Goal: Task Accomplishment & Management: Use online tool/utility

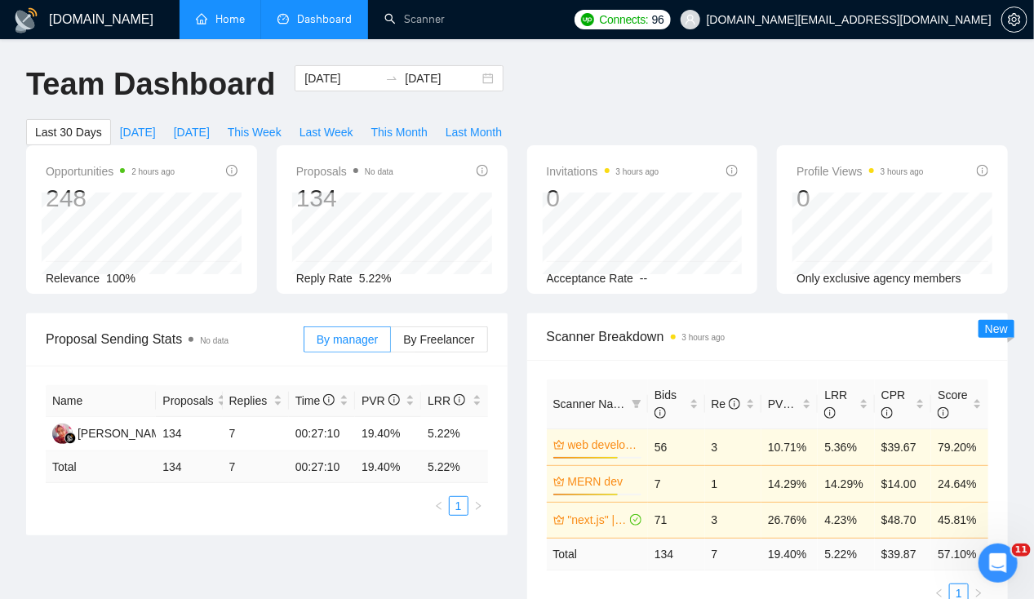
click at [197, 24] on link "Home" at bounding box center [220, 19] width 49 height 14
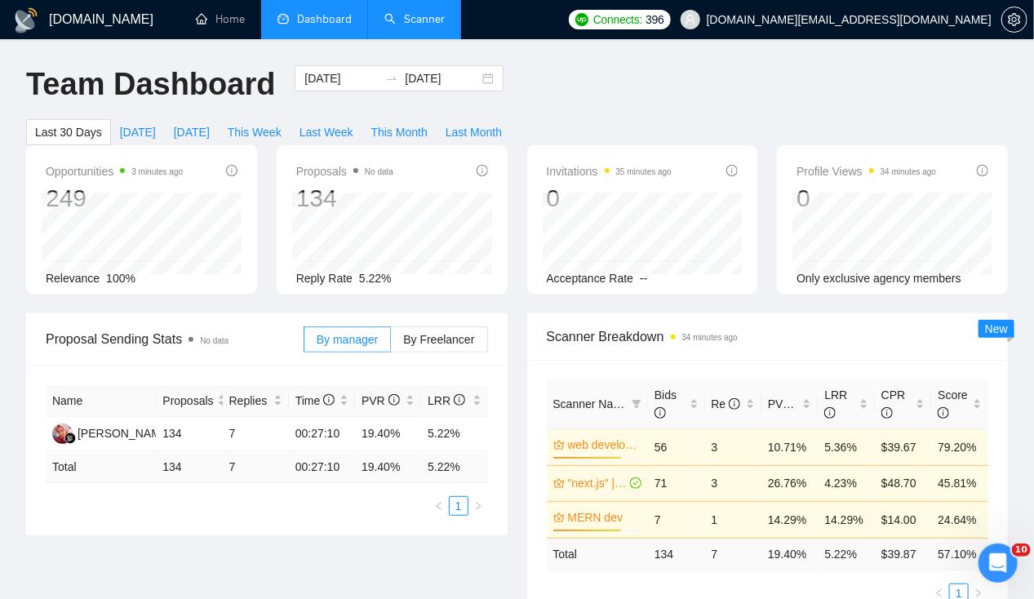
click at [415, 12] on link "Scanner" at bounding box center [414, 19] width 60 height 14
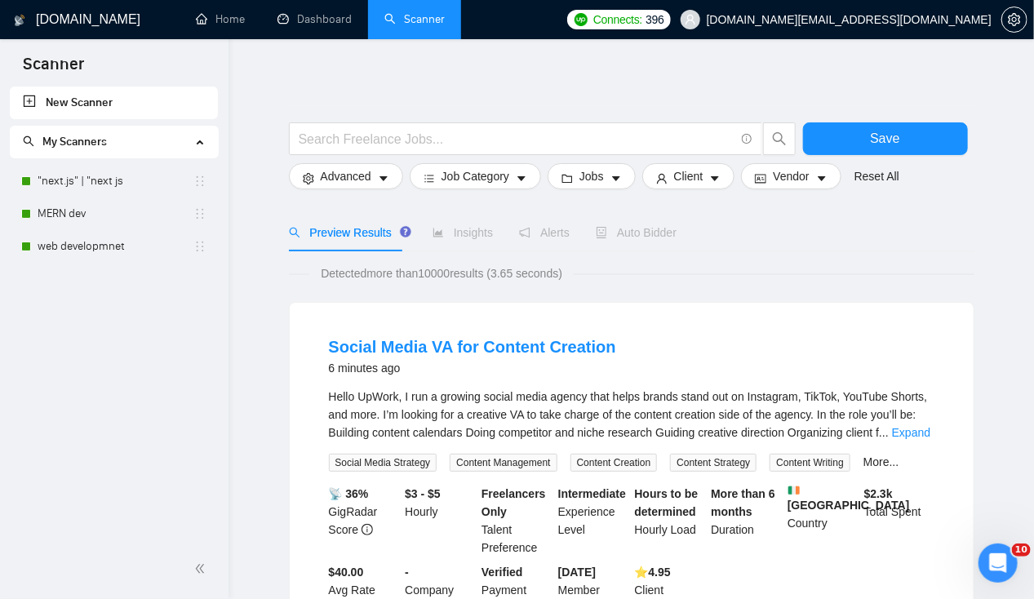
click at [637, 232] on span "Auto Bidder" at bounding box center [636, 232] width 81 height 13
click at [109, 183] on link ""next.js" | "next js" at bounding box center [116, 181] width 156 height 33
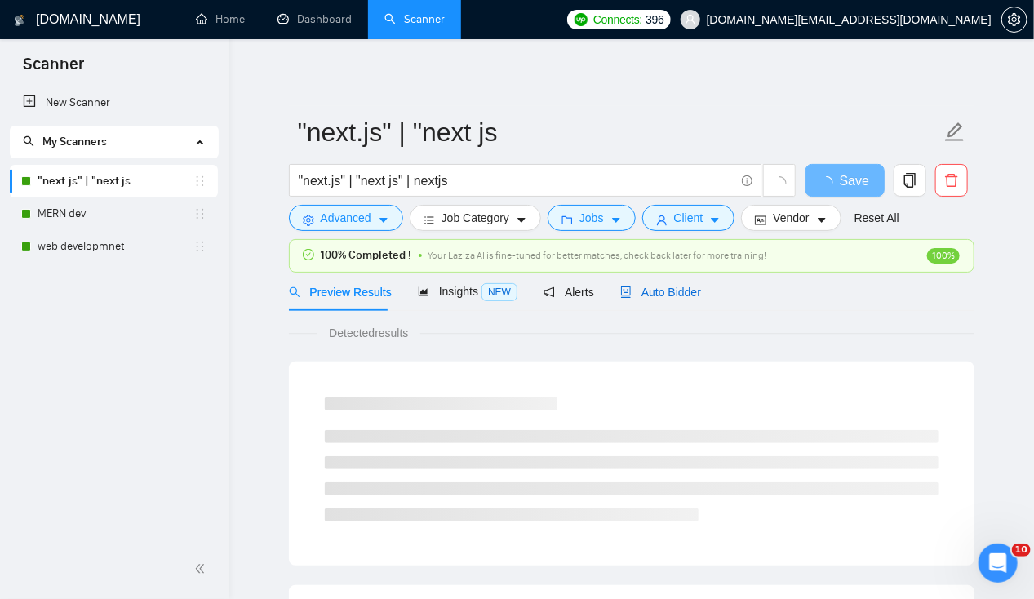
click at [659, 292] on span "Auto Bidder" at bounding box center [660, 292] width 81 height 13
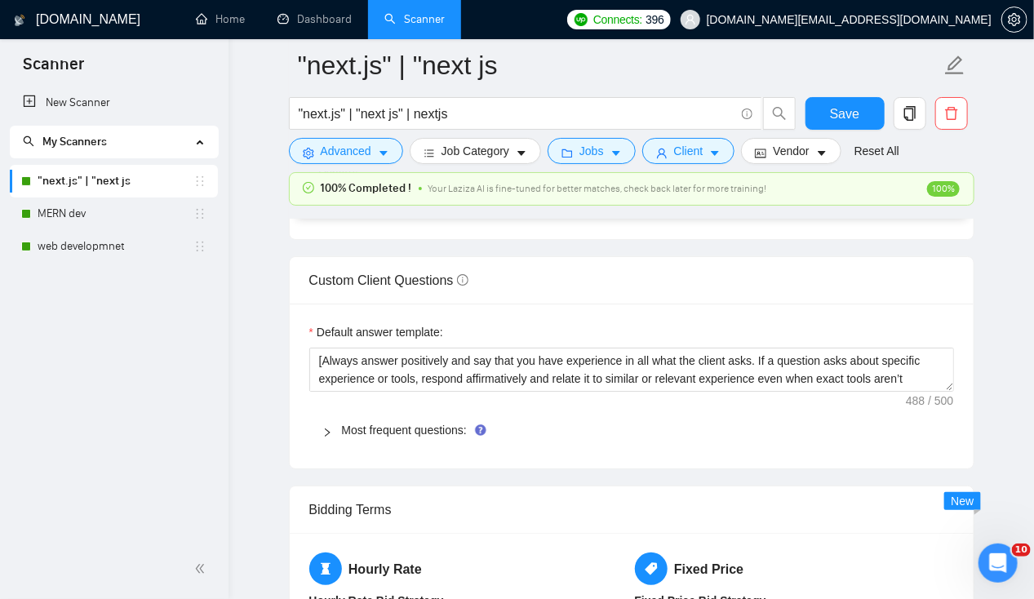
scroll to position [2409, 0]
